Goal: Transaction & Acquisition: Purchase product/service

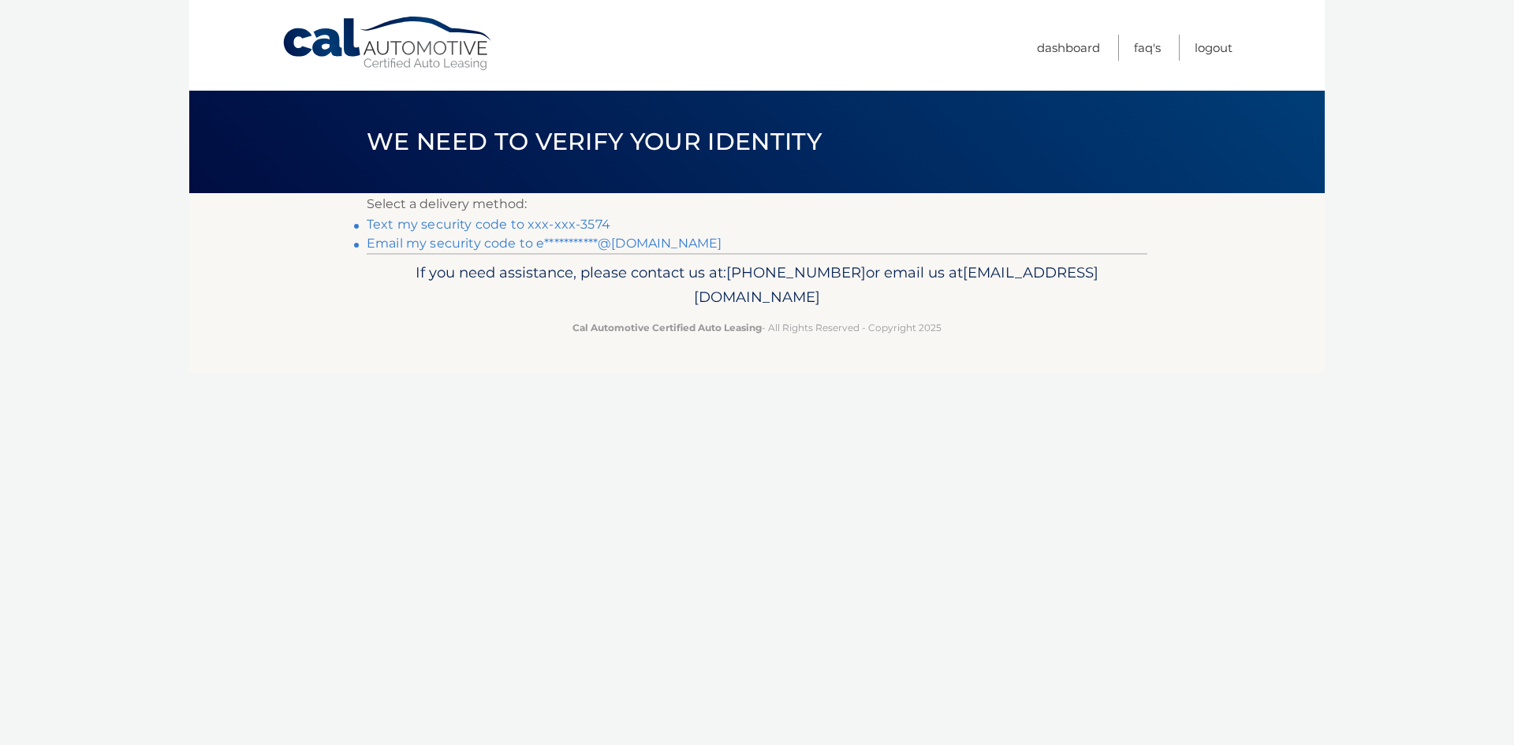
click at [449, 222] on link "Text my security code to xxx-xxx-3574" at bounding box center [489, 224] width 244 height 15
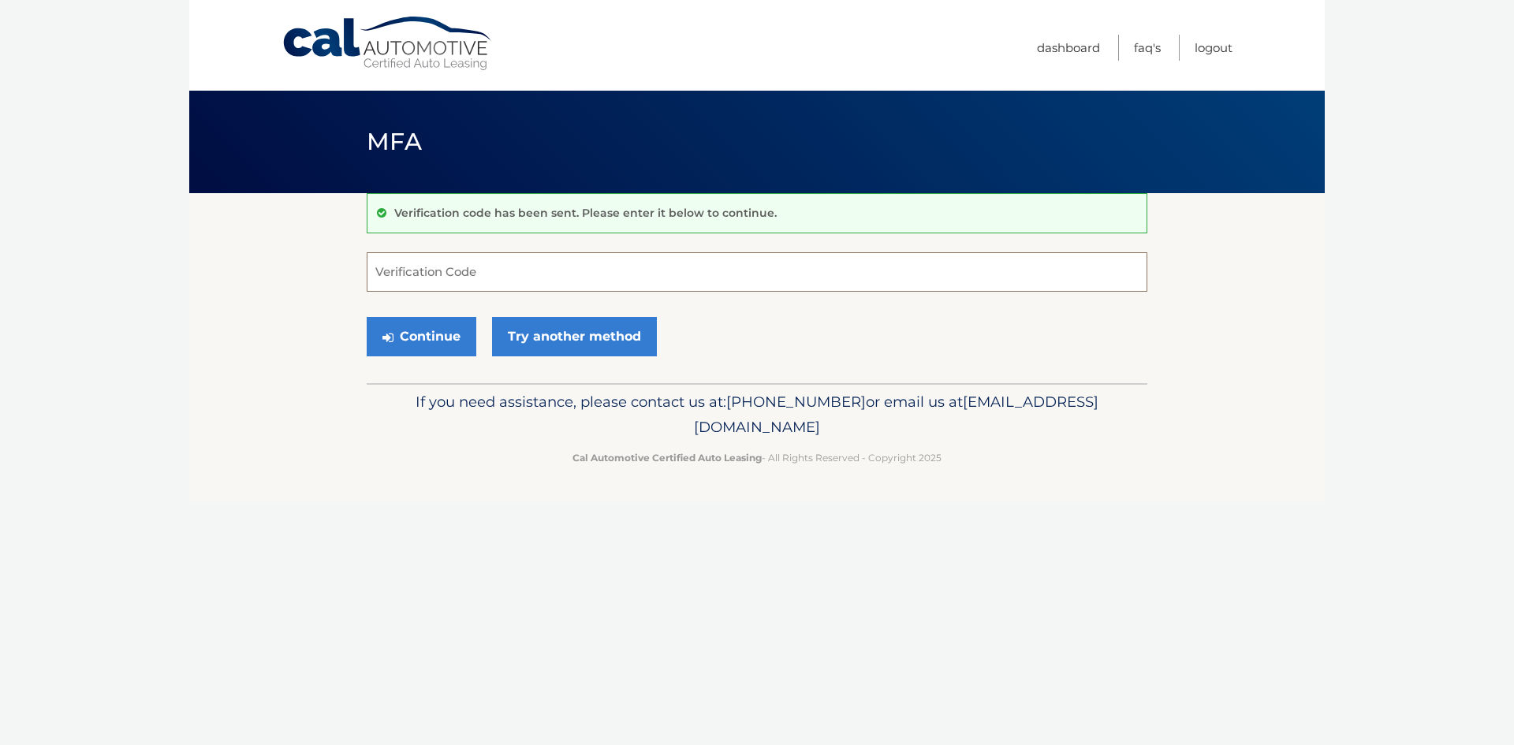
click at [493, 274] on input "Verification Code" at bounding box center [757, 271] width 781 height 39
type input "819846"
click at [449, 346] on button "Continue" at bounding box center [422, 336] width 110 height 39
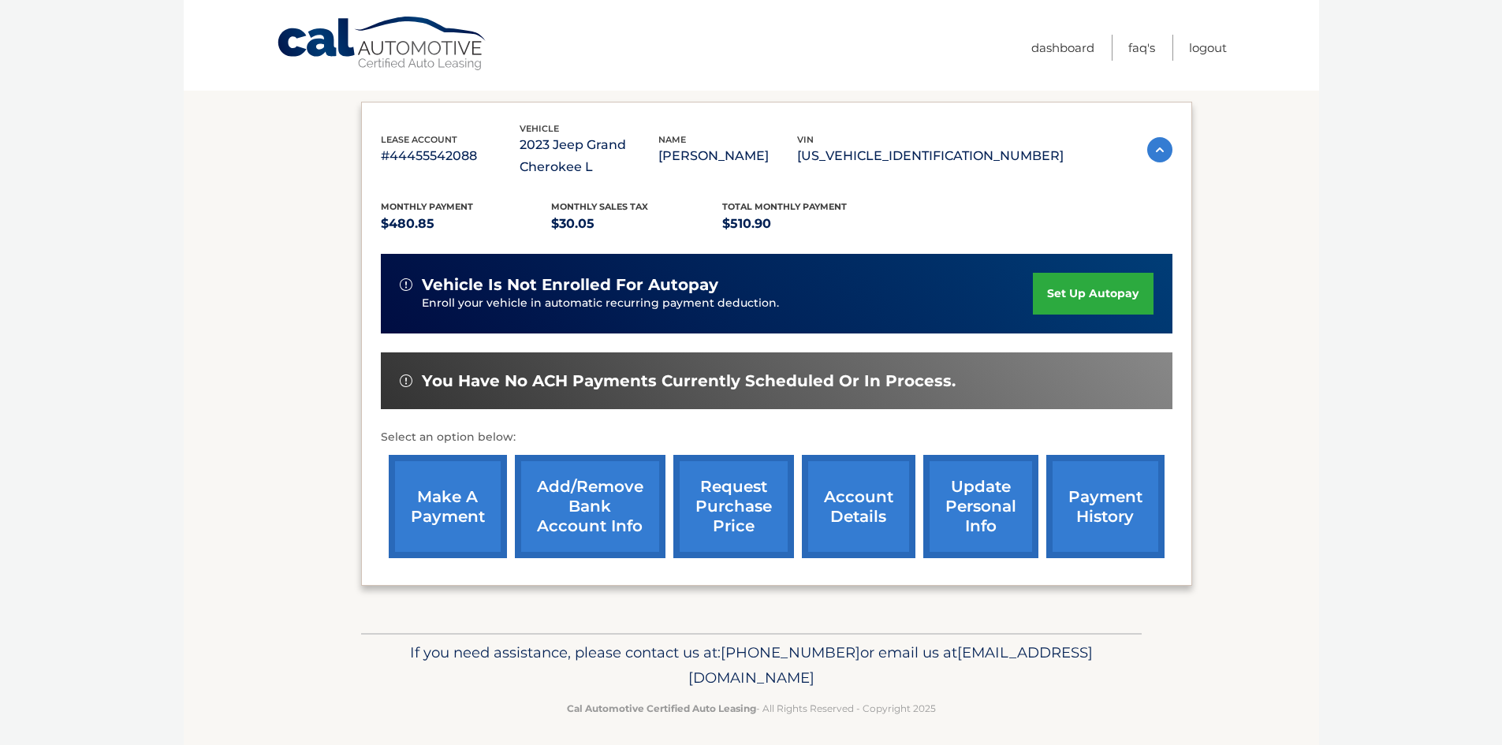
scroll to position [233, 0]
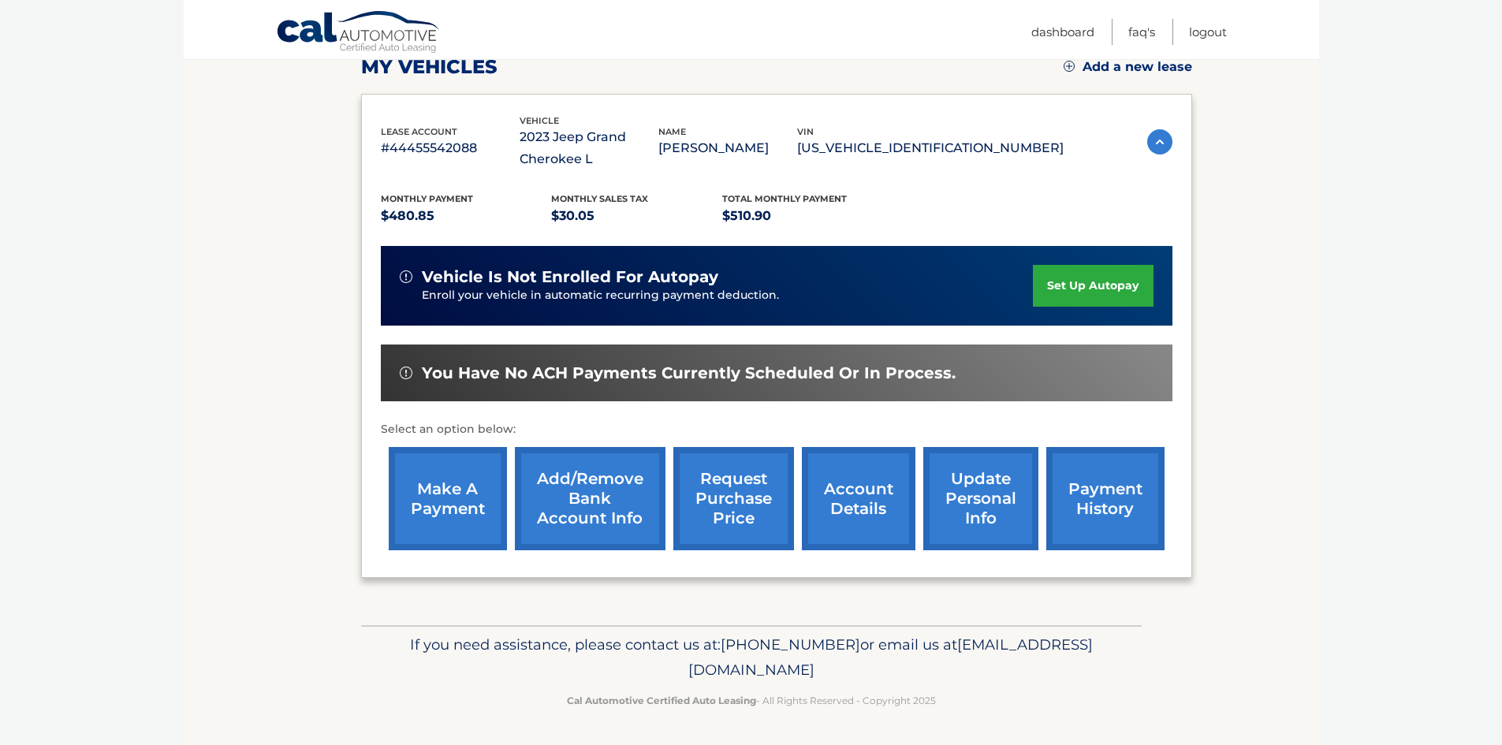
click at [458, 508] on link "make a payment" at bounding box center [448, 498] width 118 height 103
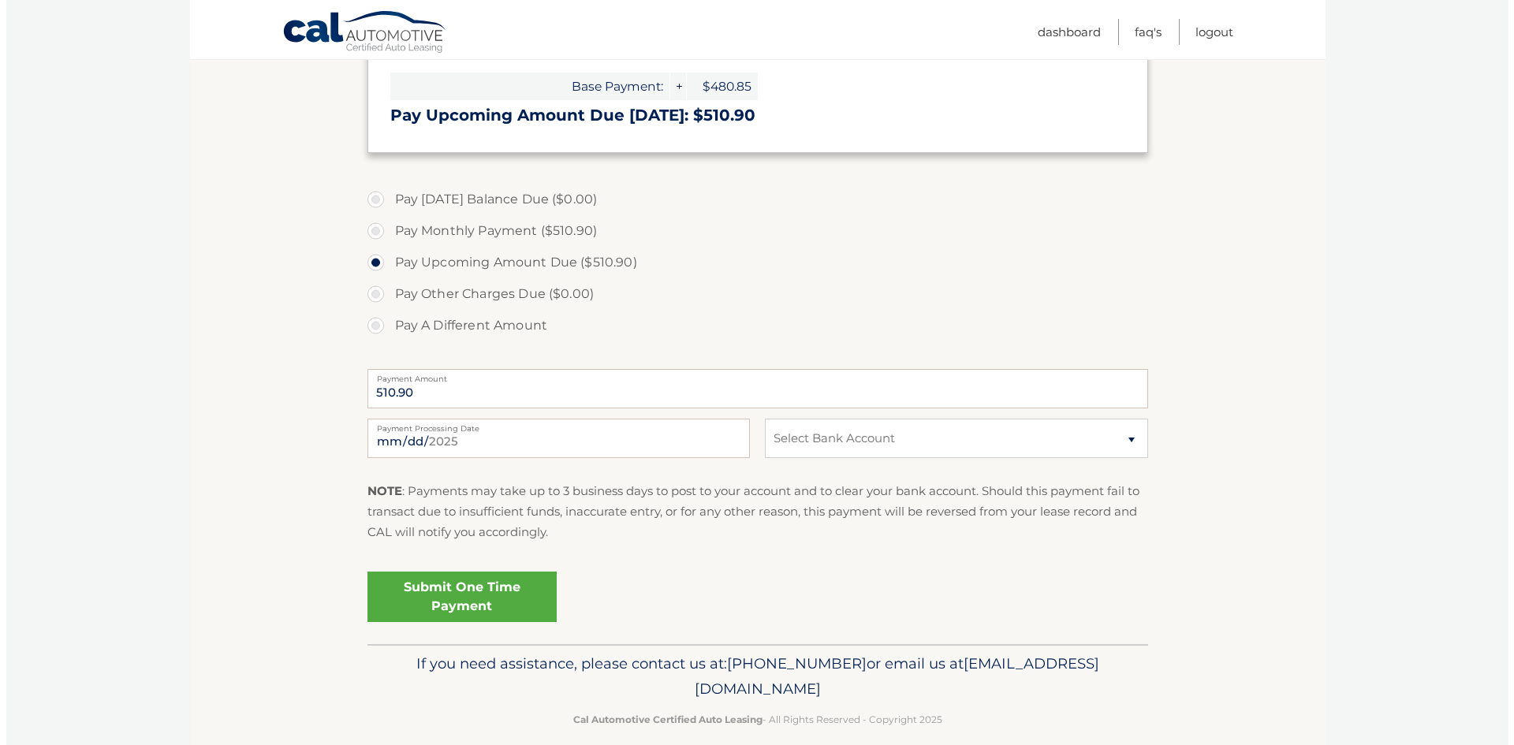
scroll to position [473, 0]
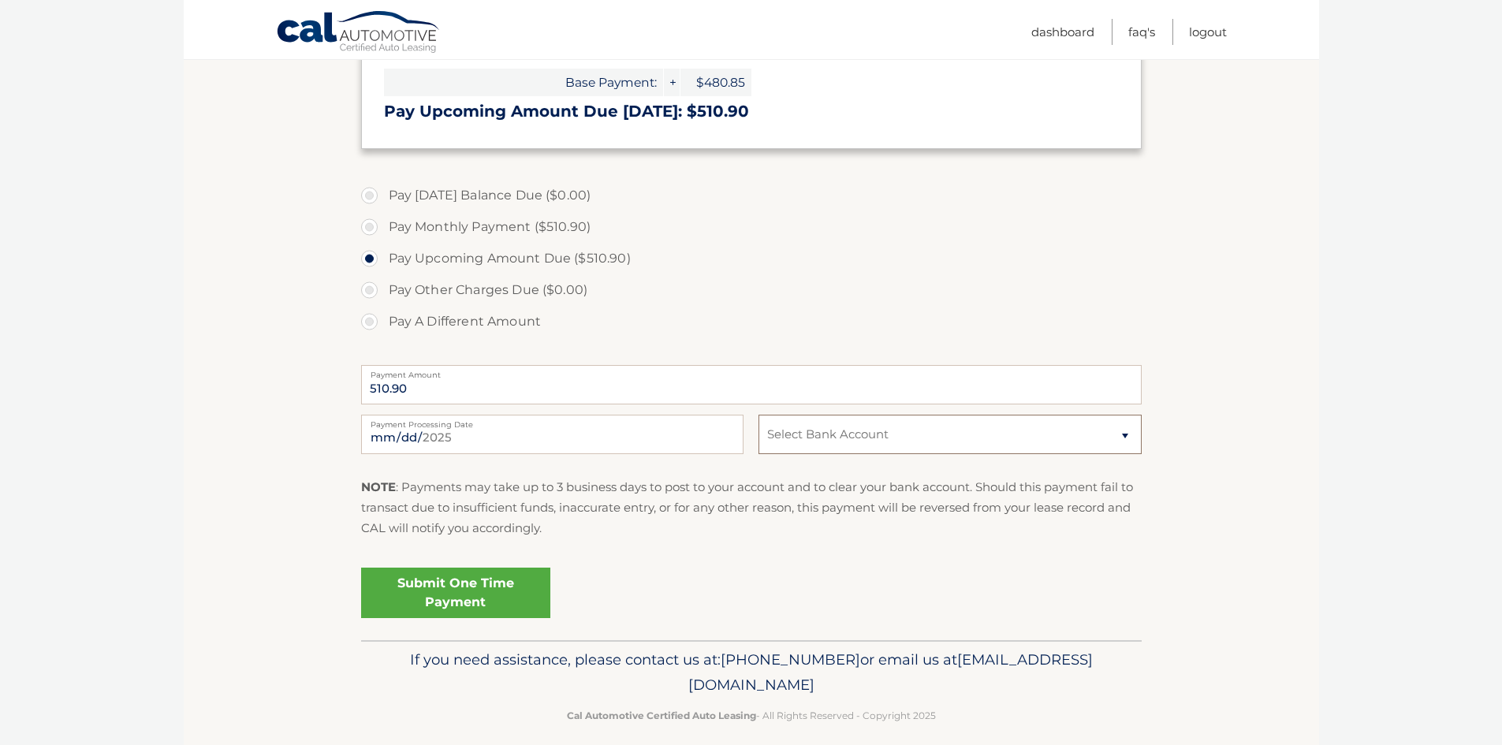
click at [856, 436] on select "Select Bank Account Checking CENTRAL ONE FEDERAL CREDIT UNION *****3279 Checkin…" at bounding box center [950, 434] width 382 height 39
select select "ZTMzZWJhMTgtYzJkYi00ZGU2LWFlYTQtM2I1NjIwODVhNjFj"
click at [759, 415] on select "Select Bank Account Checking CENTRAL ONE FEDERAL CREDIT UNION *****3279 Checkin…" at bounding box center [950, 434] width 382 height 39
click at [491, 602] on link "Submit One Time Payment" at bounding box center [455, 593] width 189 height 50
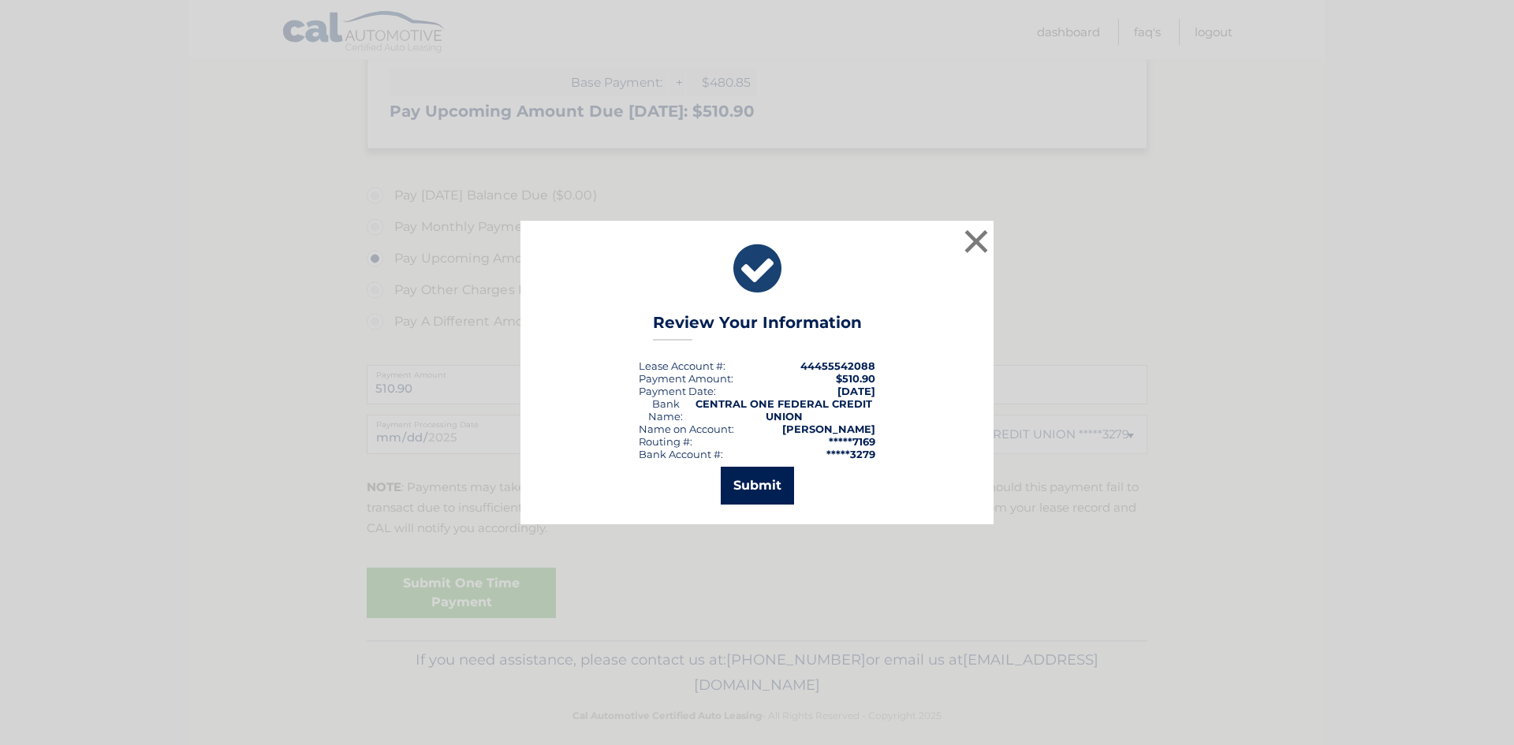
click at [761, 494] on button "Submit" at bounding box center [757, 486] width 73 height 38
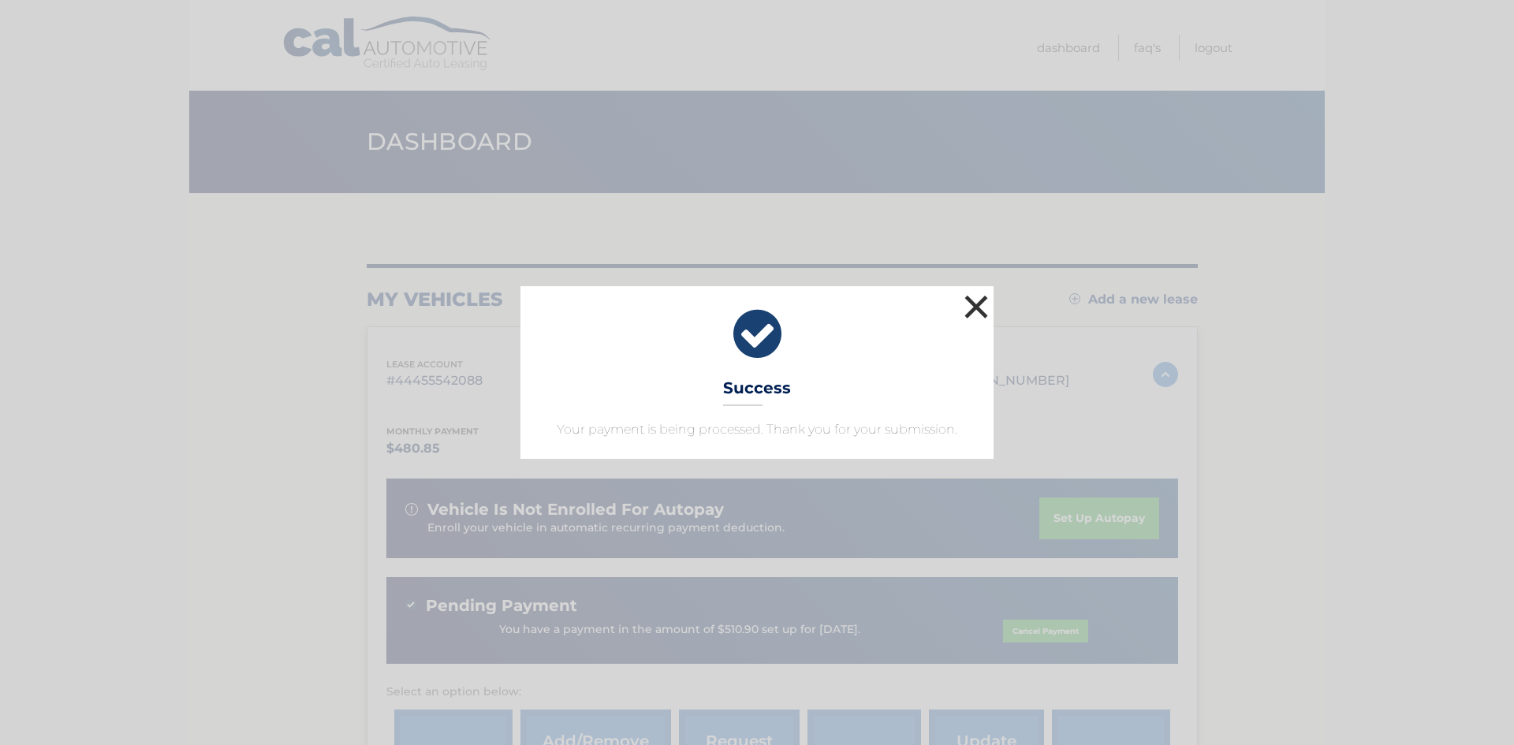
click at [972, 307] on button "×" at bounding box center [977, 307] width 32 height 32
